Goal: Task Accomplishment & Management: Manage account settings

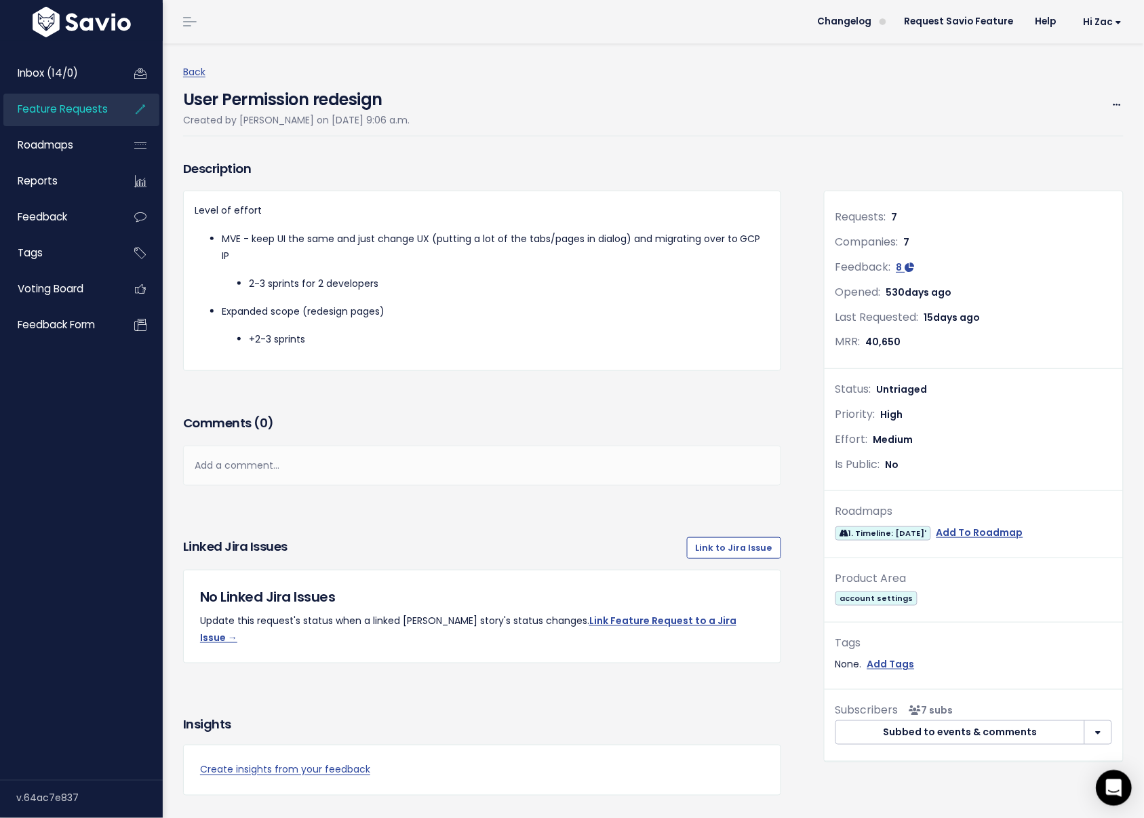
click at [1115, 782] on icon "Open Intercom Messenger" at bounding box center [1114, 788] width 16 height 18
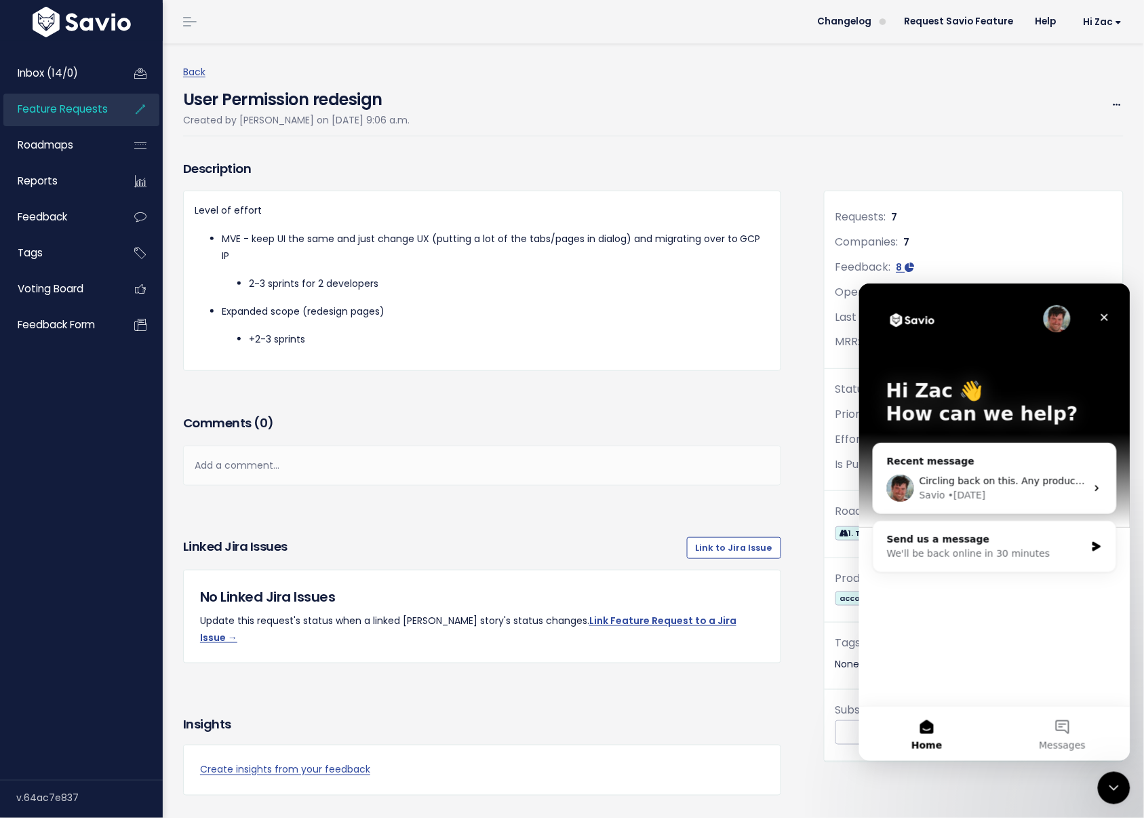
click at [1062, 312] on img "Intercom messenger" at bounding box center [1056, 318] width 27 height 27
click at [1022, 465] on div "Circling back on this. Any product updates coming soon or other things in the w…" at bounding box center [994, 488] width 243 height 50
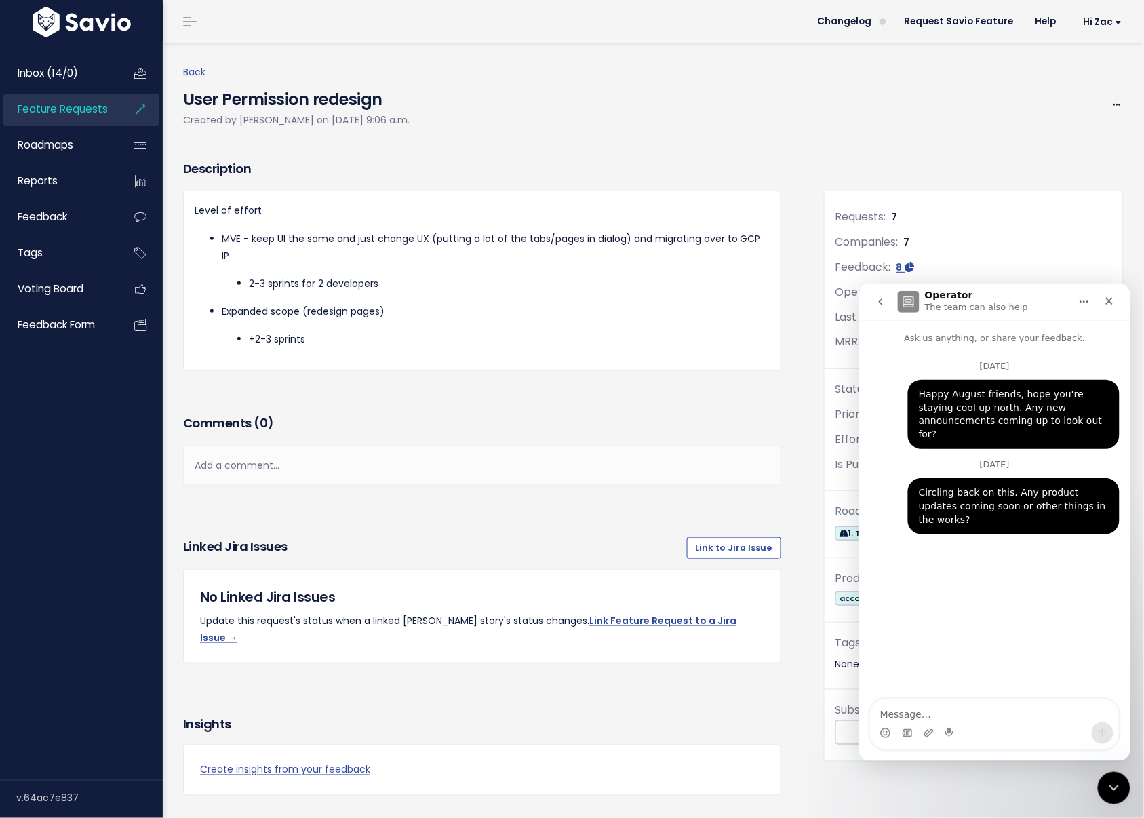
click at [878, 296] on icon "go back" at bounding box center [880, 301] width 11 height 11
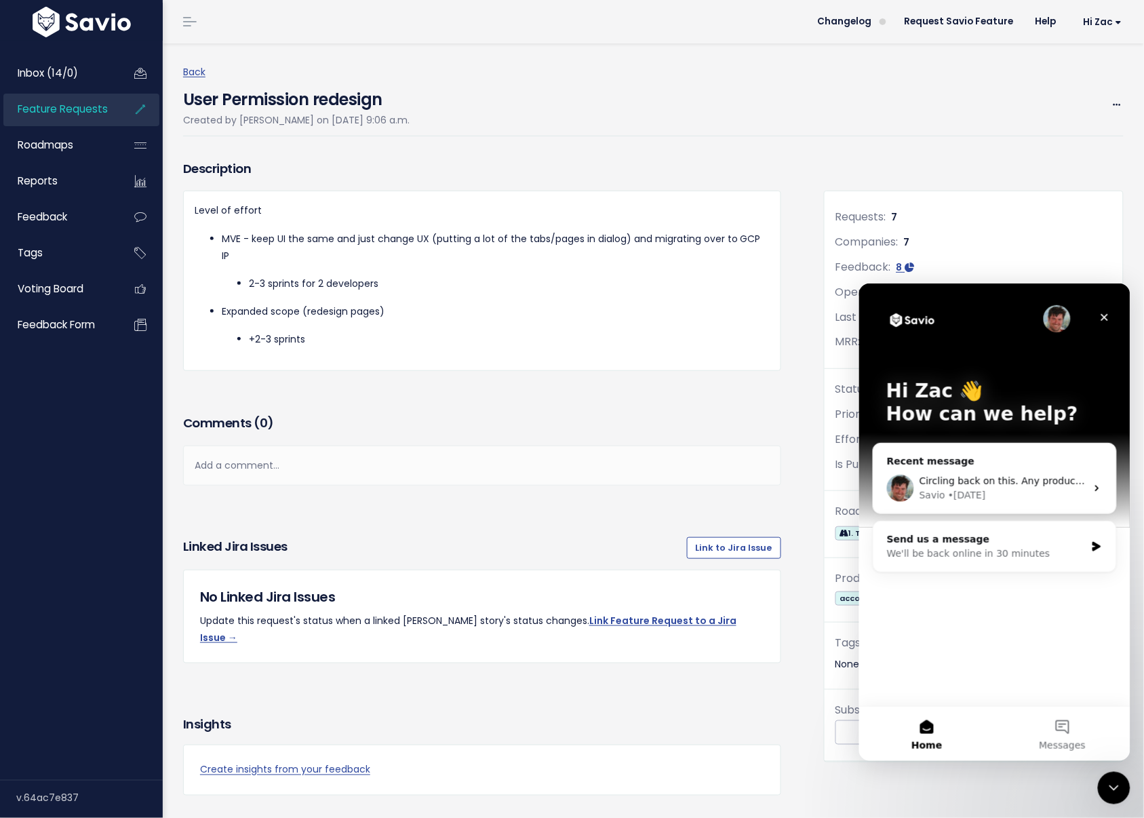
click at [1050, 322] on img "Intercom messenger" at bounding box center [1056, 318] width 27 height 27
click at [1098, 484] on icon "Intercom messenger" at bounding box center [1097, 487] width 11 height 11
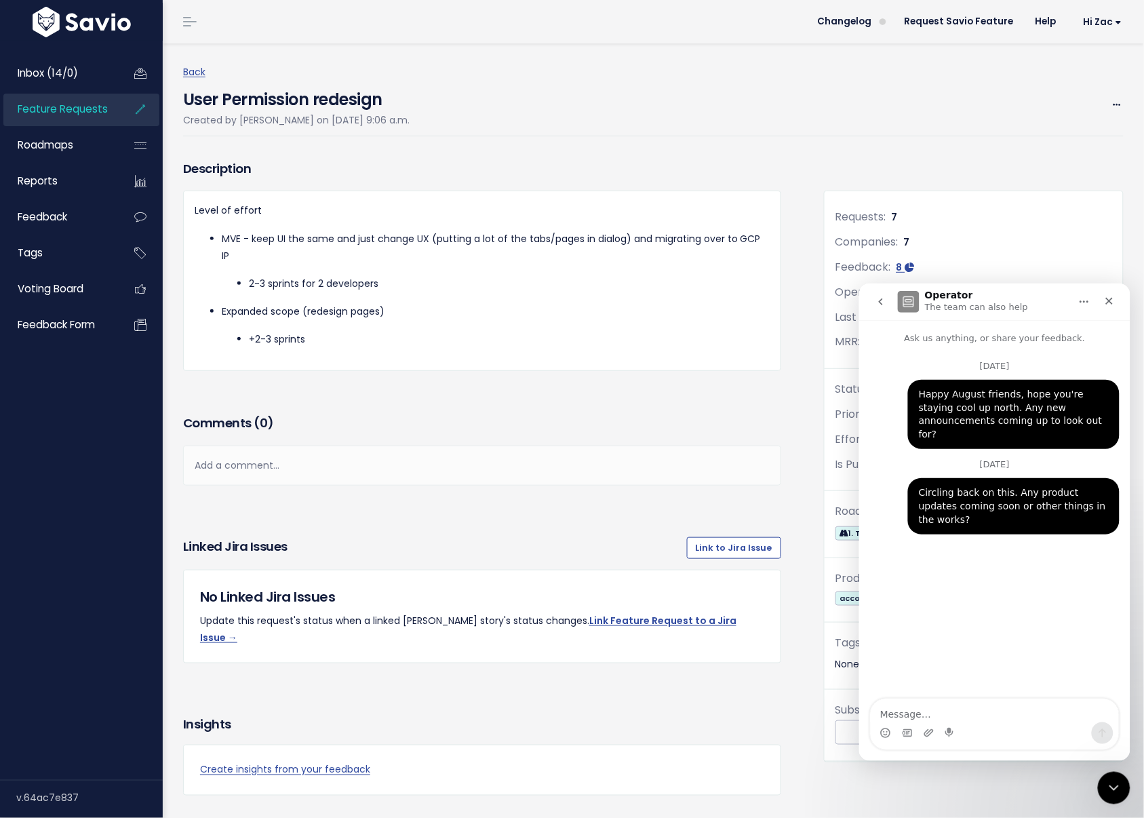
click at [882, 302] on icon "go back" at bounding box center [880, 301] width 11 height 11
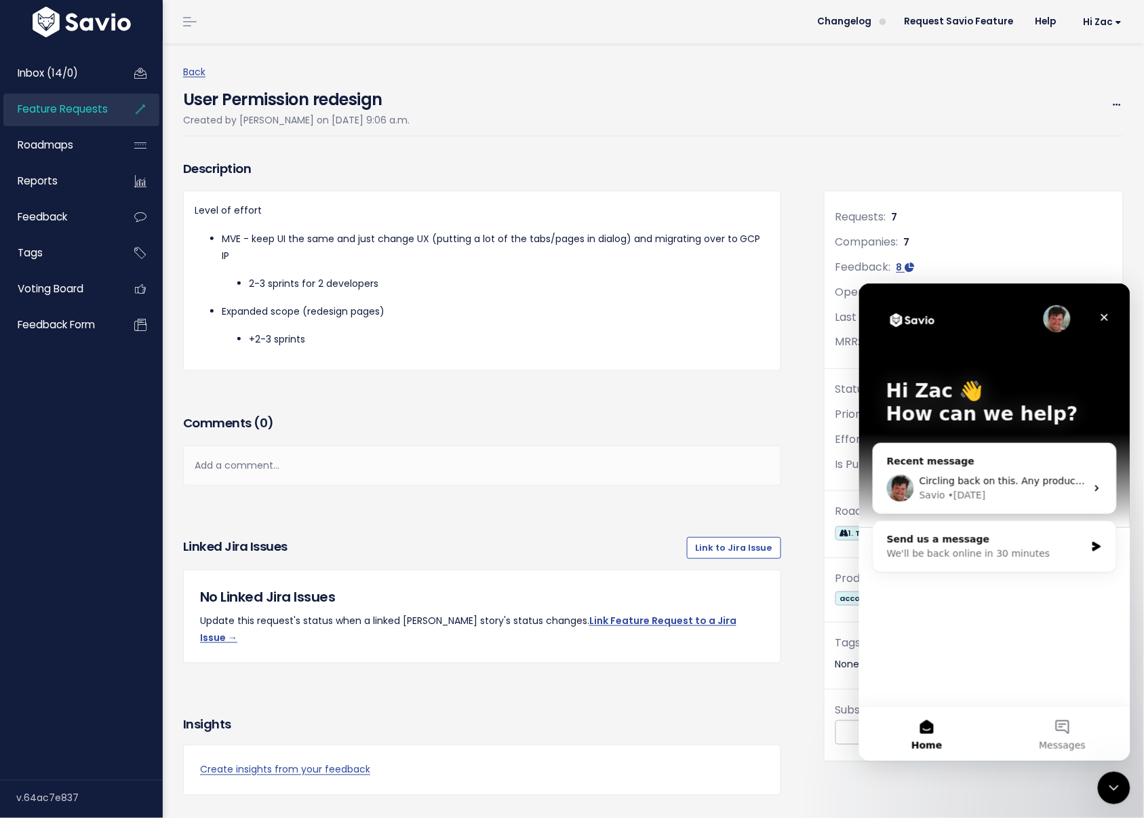
click at [1060, 315] on img "Intercom messenger" at bounding box center [1056, 318] width 27 height 27
click at [662, 391] on div "Description Level of effort MVE - keep UI the same and just change UX (putting …" at bounding box center [482, 284] width 619 height 254
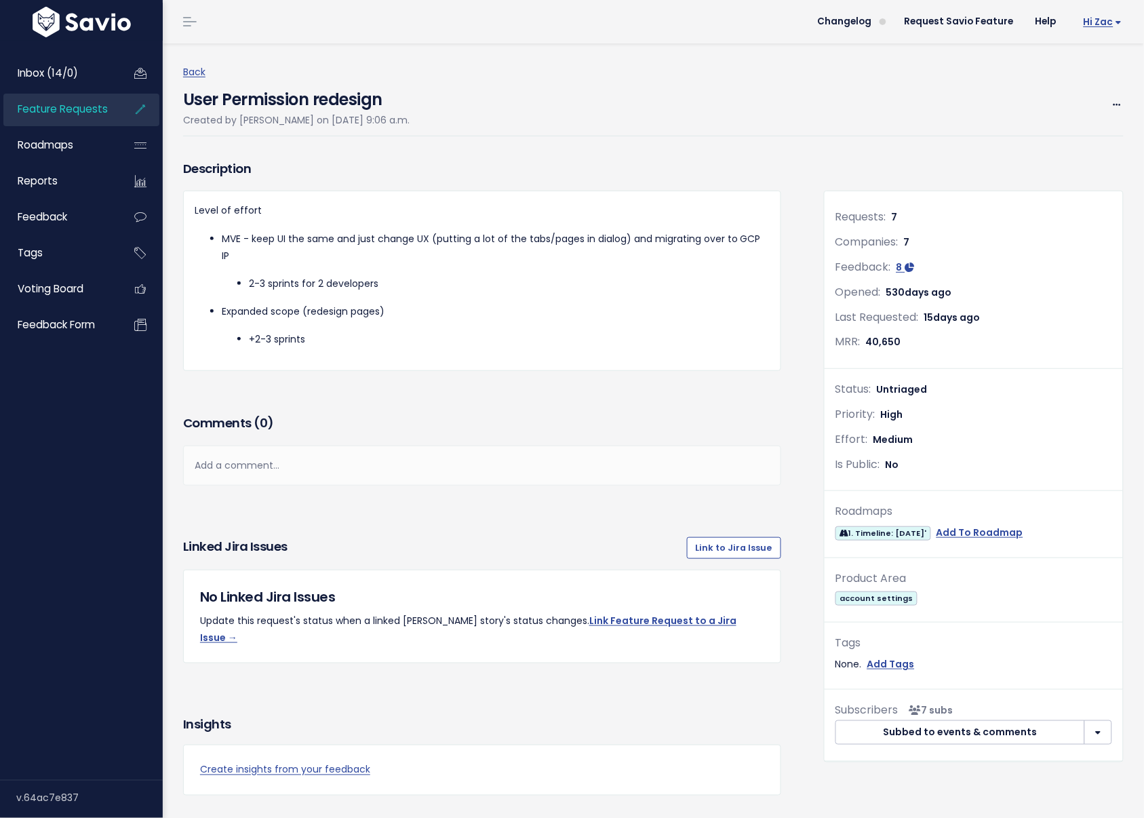
click at [1083, 19] on link "Hi Zac" at bounding box center [1101, 22] width 66 height 21
click at [1111, 790] on icon "Open Intercom Messenger" at bounding box center [1114, 788] width 16 height 18
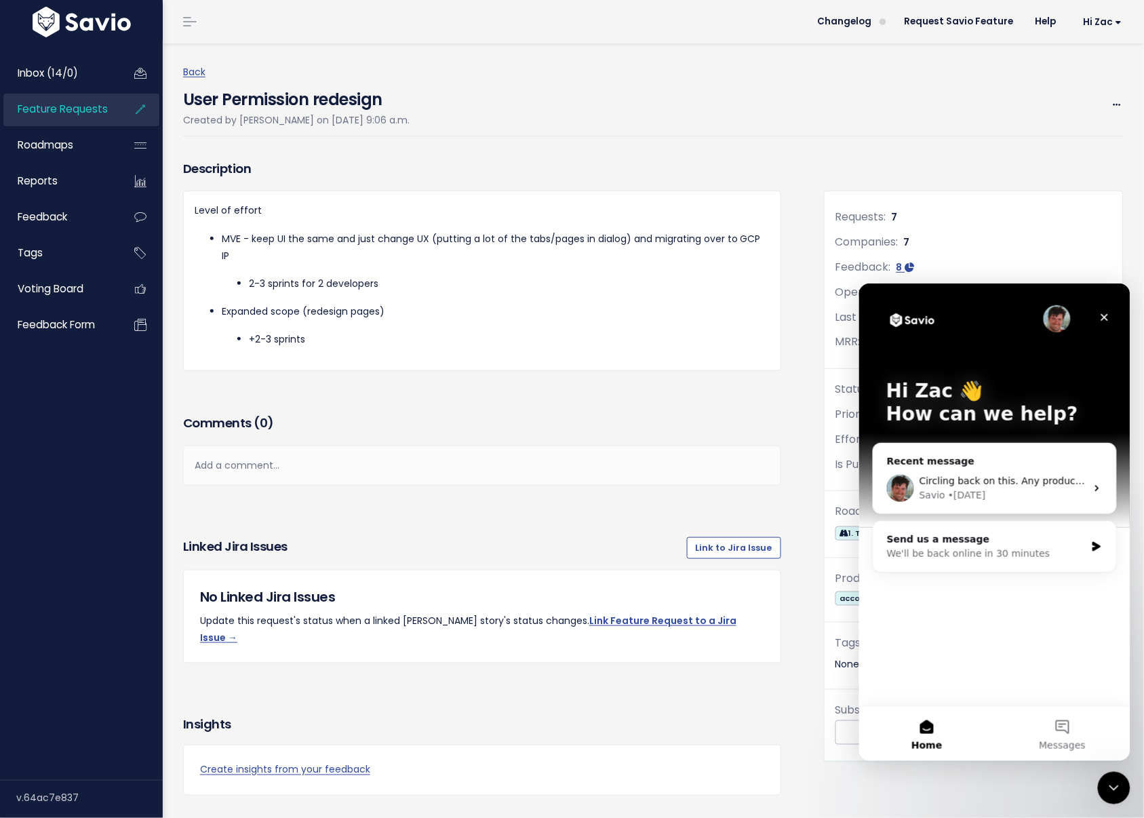
click at [1110, 790] on icon "Close Intercom Messenger" at bounding box center [1114, 787] width 16 height 16
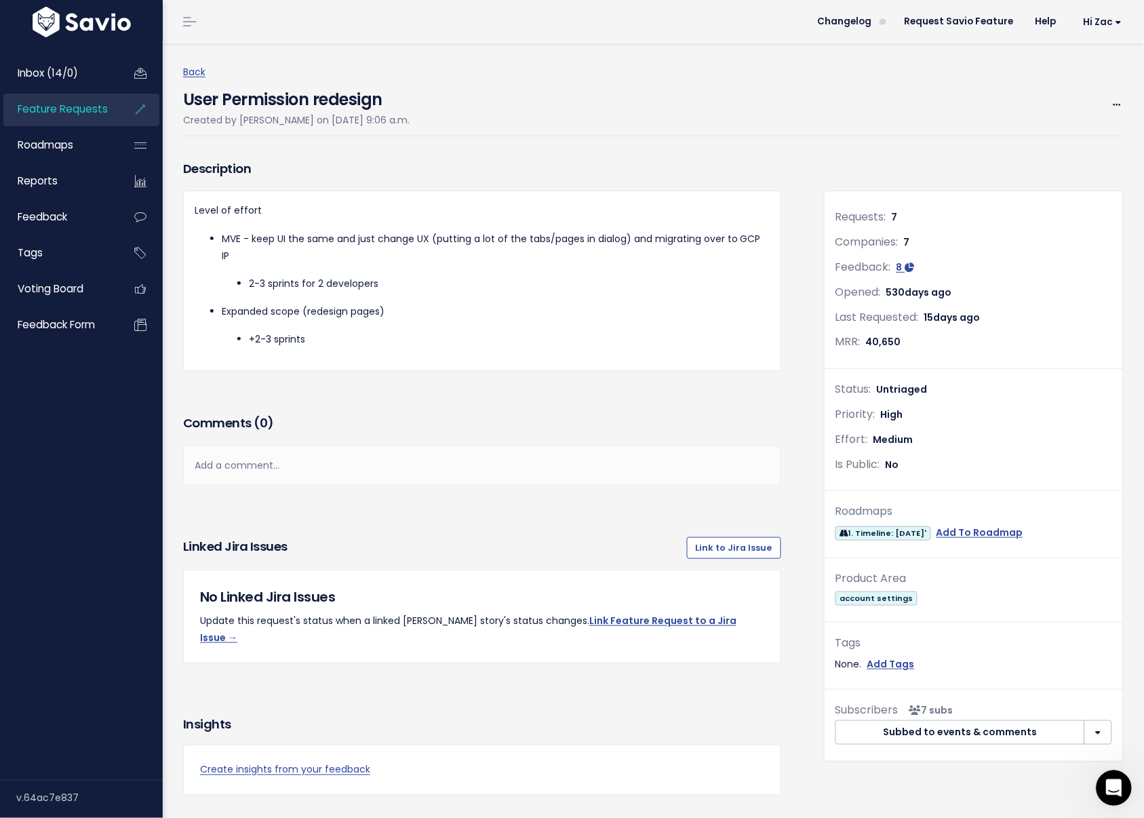
click at [1112, 788] on icon "Open Intercom Messenger" at bounding box center [1111, 786] width 9 height 11
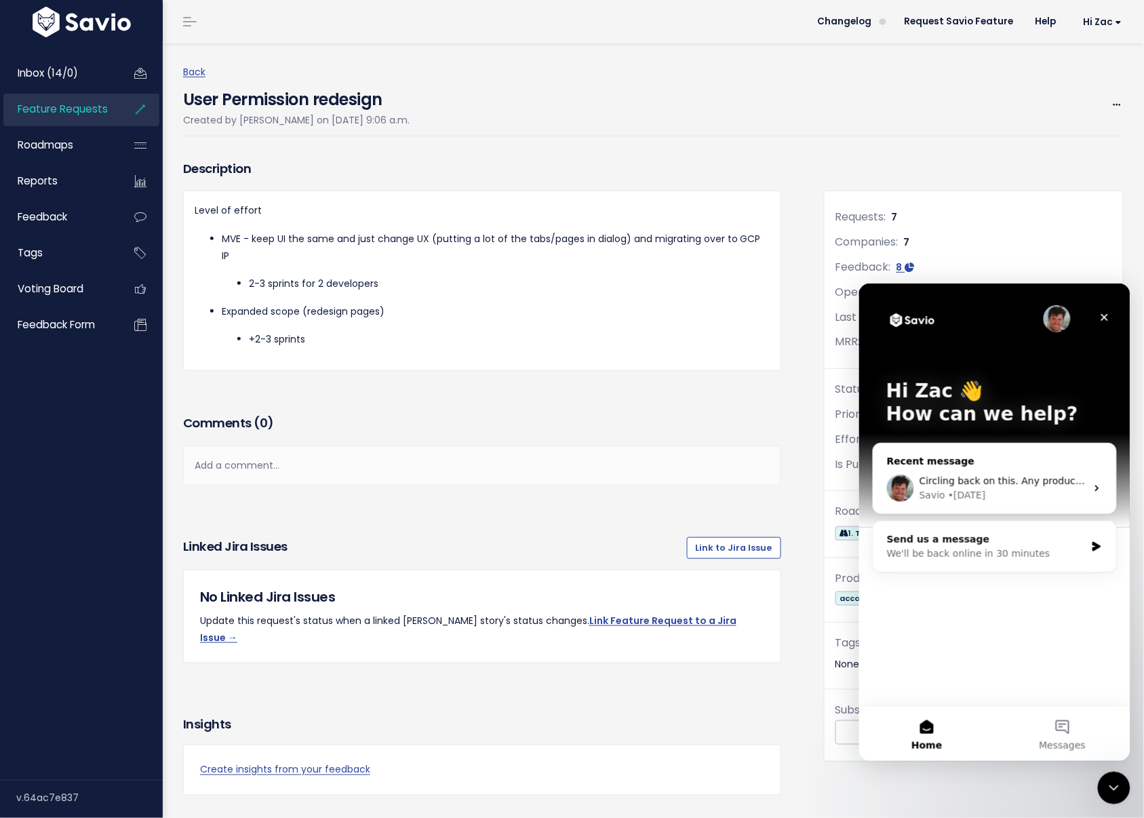
click at [989, 480] on span "Circling back on this. Any product updates coming soon or other things in the w…" at bounding box center [1121, 480] width 405 height 11
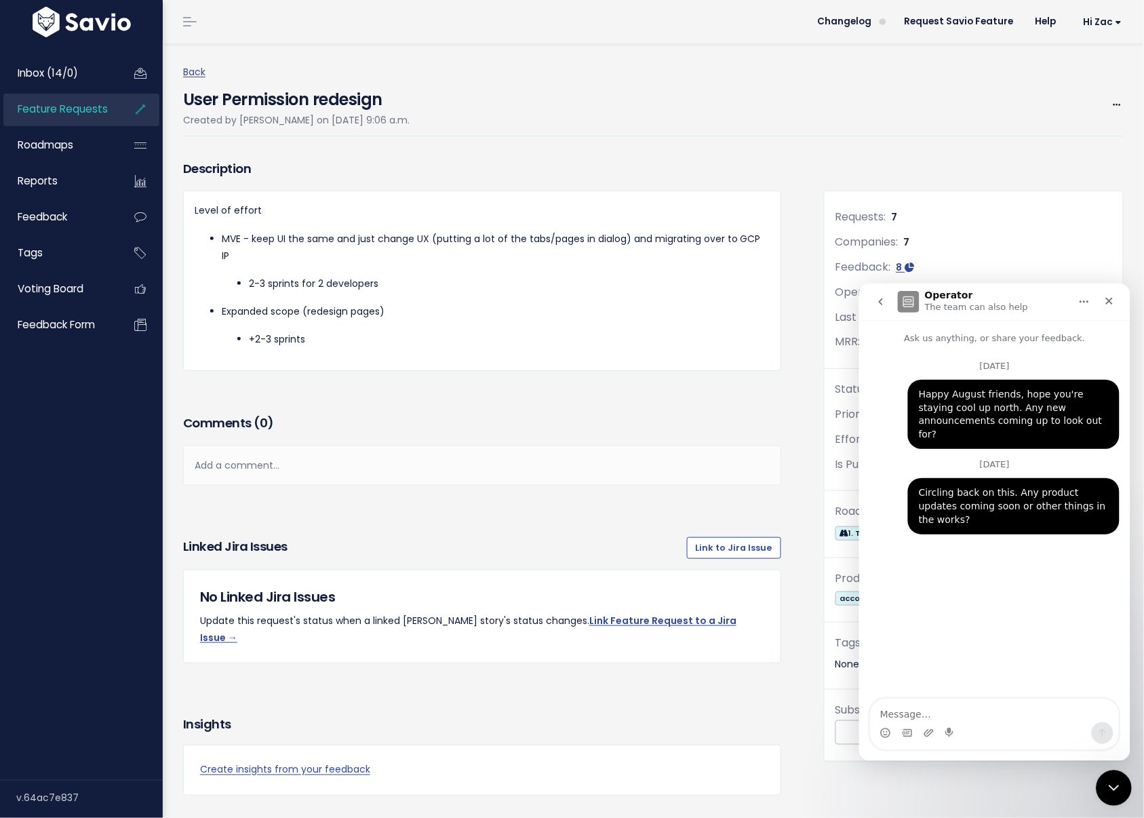
click at [1128, 781] on html at bounding box center [1112, 786] width 33 height 33
click at [1118, 795] on div "Close Intercom Messenger" at bounding box center [1112, 786] width 33 height 33
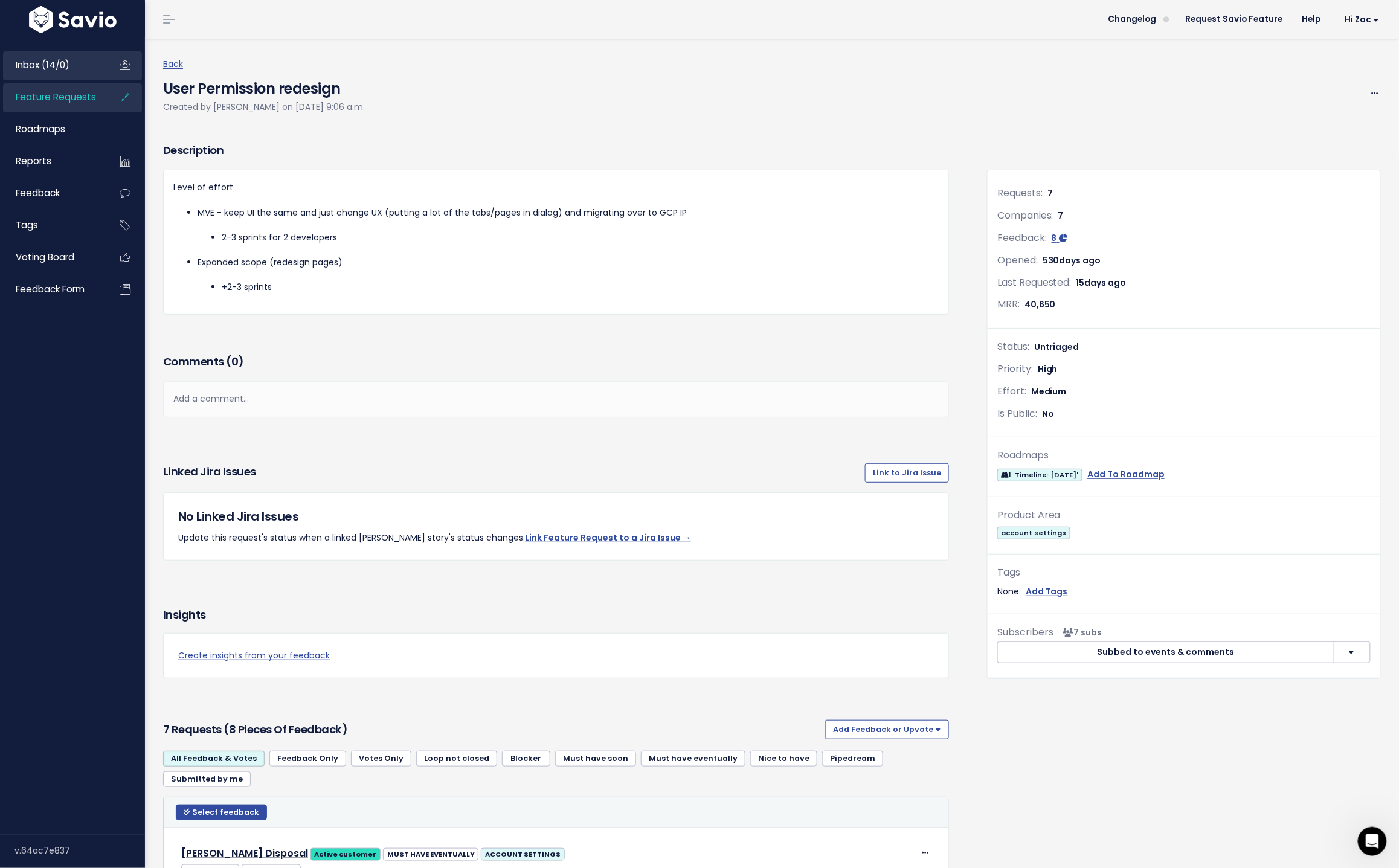
click at [60, 67] on span "Inbox (14/0)" at bounding box center [43, 65] width 53 height 12
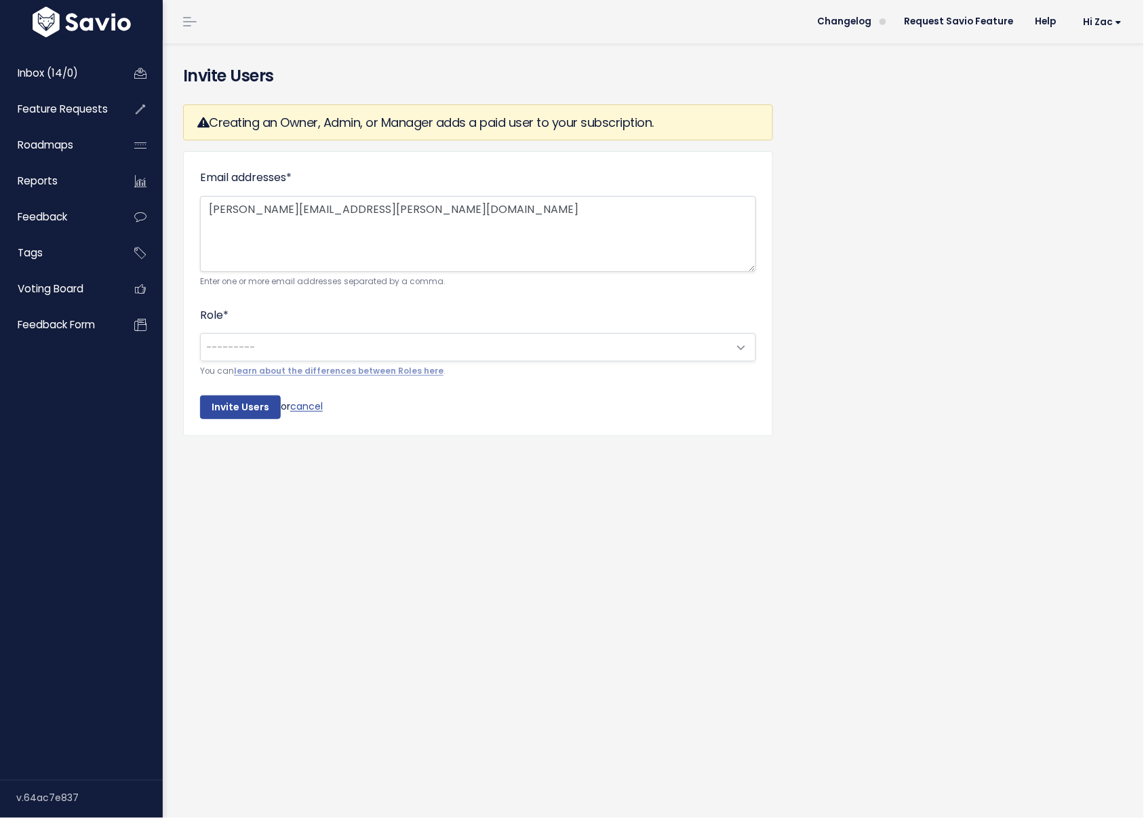
click at [254, 338] on span "---------" at bounding box center [465, 347] width 528 height 27
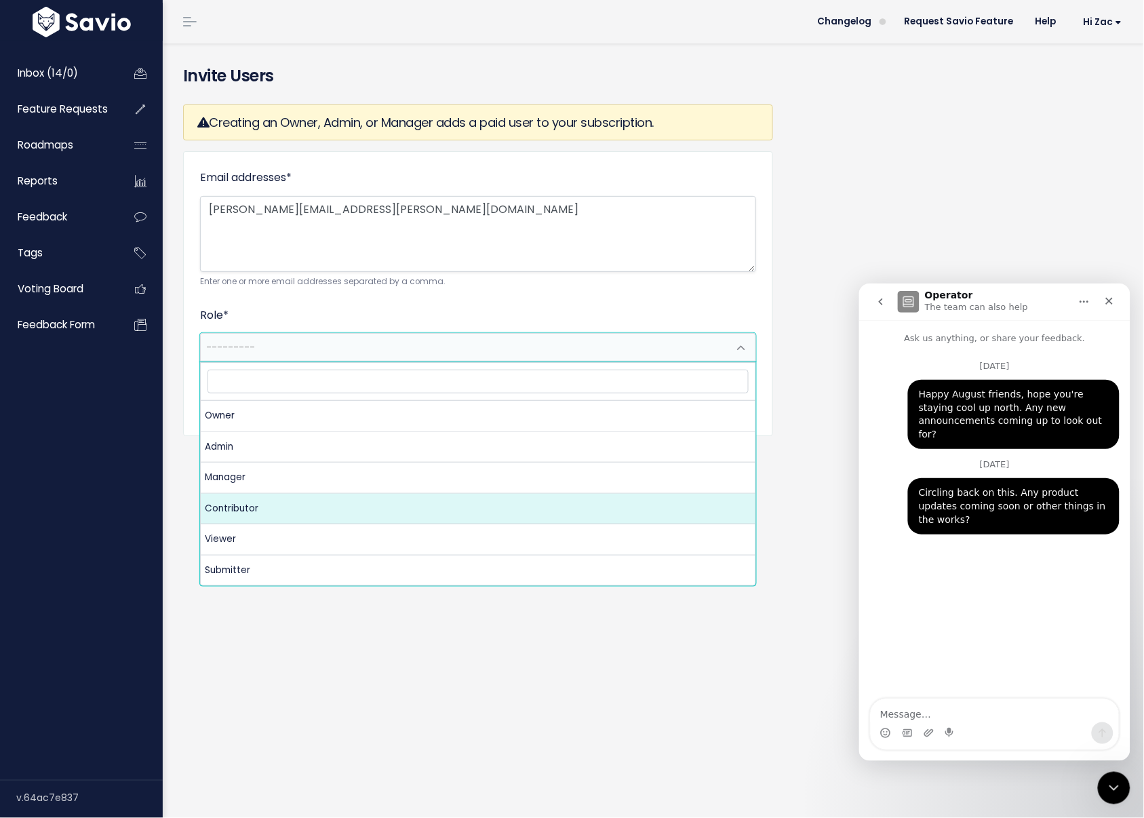
select select "CONTRIBUTOR"
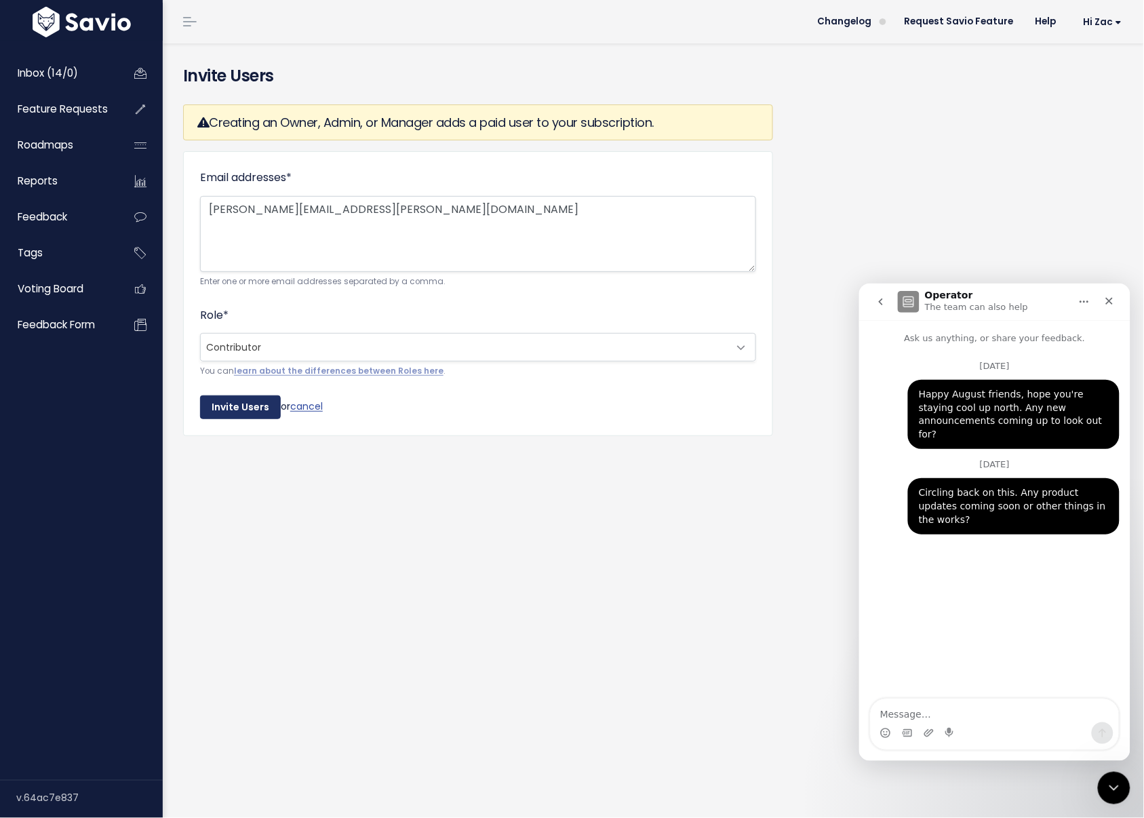
click at [232, 419] on input "Invite Users" at bounding box center [240, 408] width 81 height 24
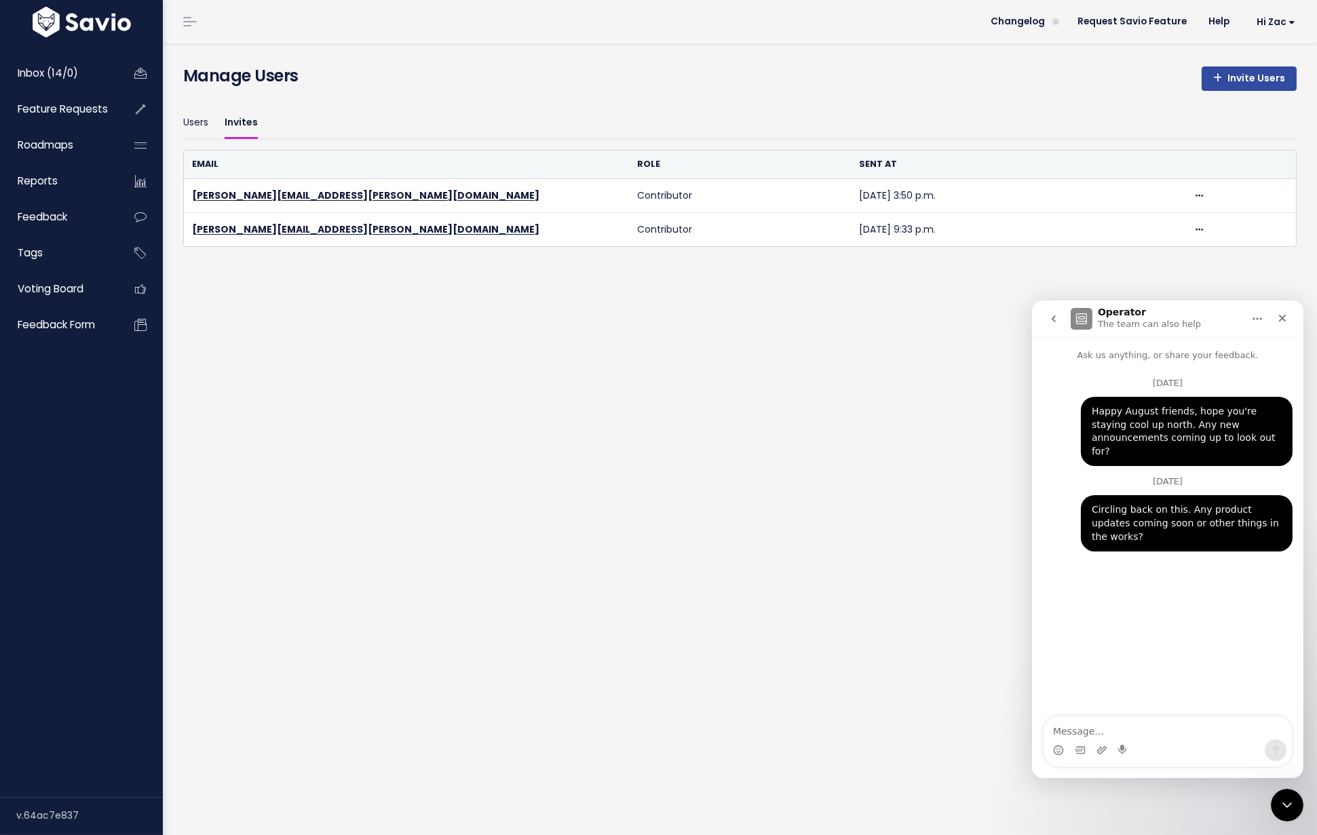
click at [873, 339] on div "Manage Users Invite Users Users Invites Email Role Sent at alex.holzmann@hauler…" at bounding box center [740, 439] width 1154 height 792
click at [1144, 814] on div "Close Intercom Messenger" at bounding box center [1285, 803] width 33 height 33
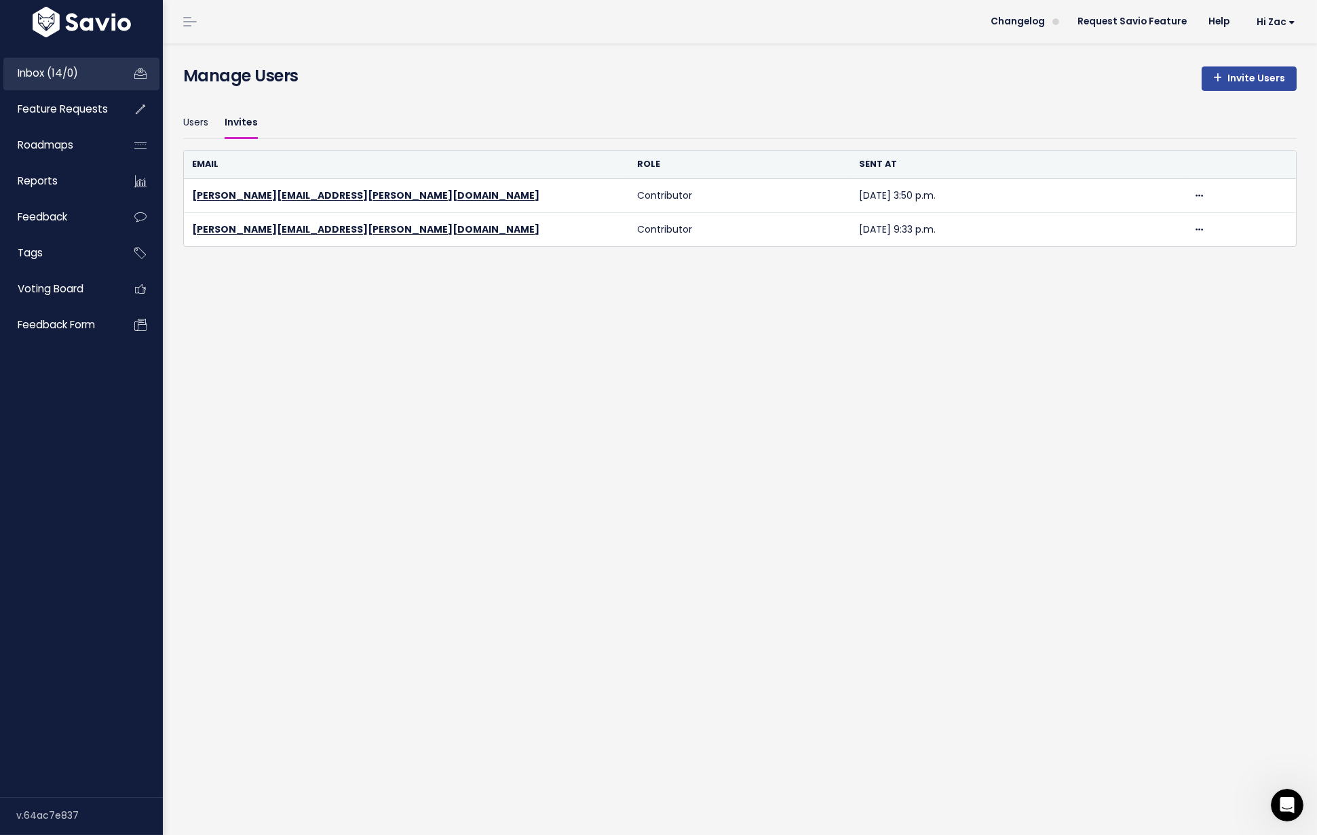
click at [45, 71] on span "Inbox (14/0)" at bounding box center [48, 73] width 60 height 14
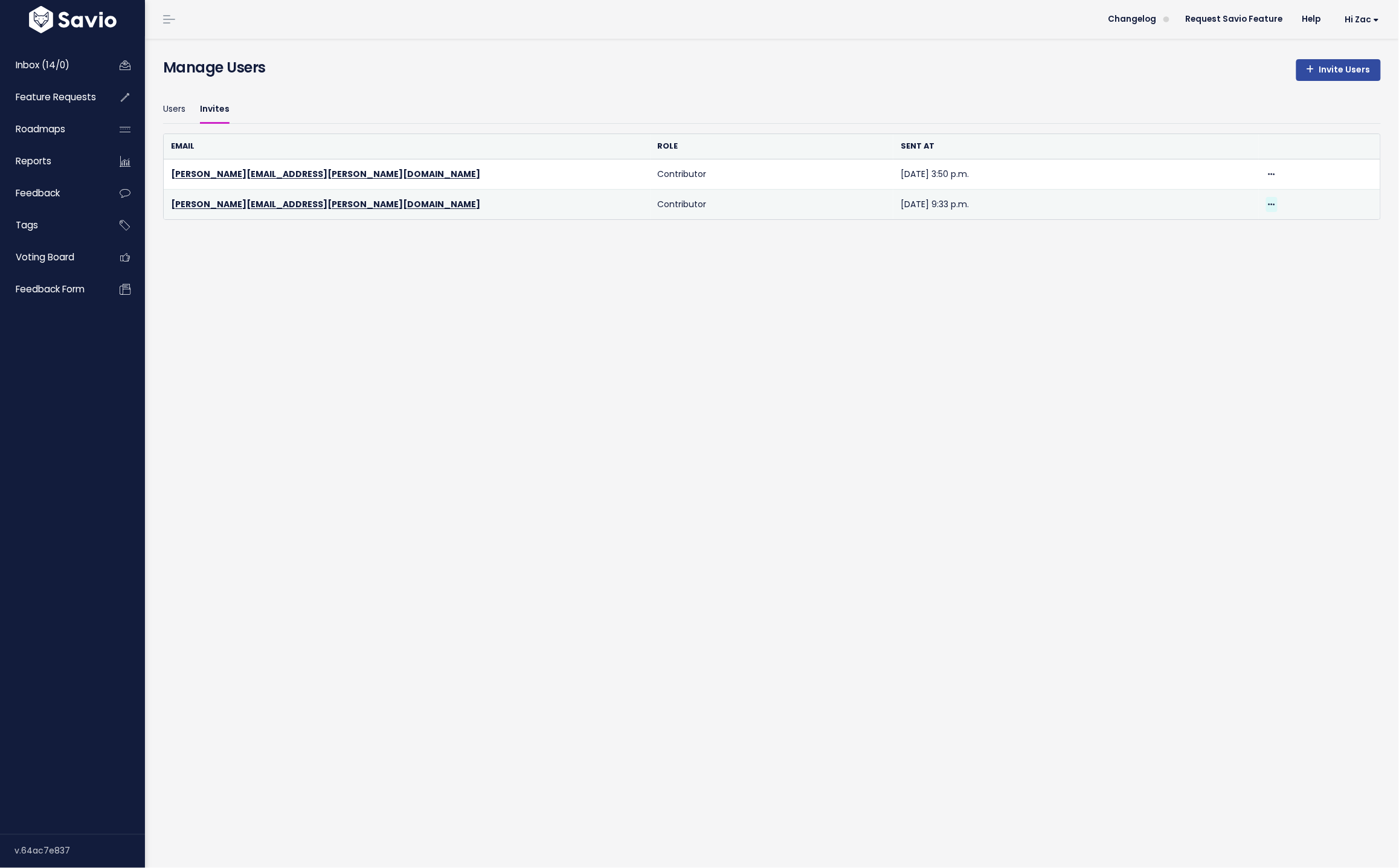
click at [1271, 207] on icon at bounding box center [1272, 205] width 6 height 8
click at [687, 209] on td "Contributor" at bounding box center [772, 205] width 243 height 30
click at [671, 198] on td "Contributor" at bounding box center [772, 205] width 243 height 30
click at [259, 202] on link "clayton.garrett@haulerhero.com" at bounding box center [325, 205] width 309 height 12
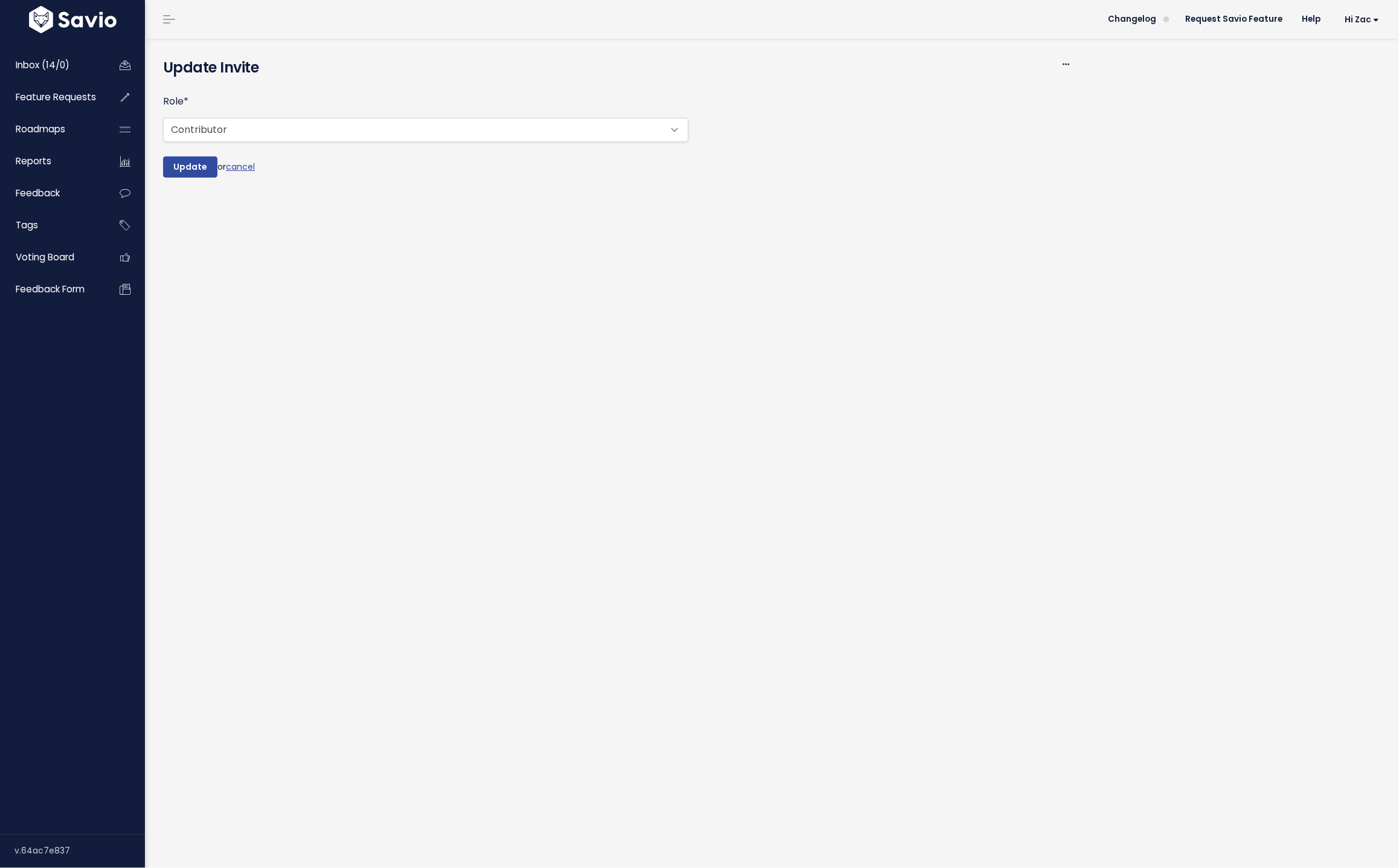
click at [261, 145] on form "Role * --------- Owner Admin Manager Contributor Viewer Submitter Update or can…" at bounding box center [426, 134] width 525 height 85
click at [261, 125] on select "--------- Owner Admin Manager Contributor Viewer Submitter" at bounding box center [426, 129] width 525 height 24
select select "MANAGER"
click at [163, 118] on select "--------- Owner Admin Manager Contributor Viewer Submitter" at bounding box center [426, 129] width 525 height 24
click at [188, 170] on input "Update" at bounding box center [190, 167] width 54 height 21
